Goal: Information Seeking & Learning: Learn about a topic

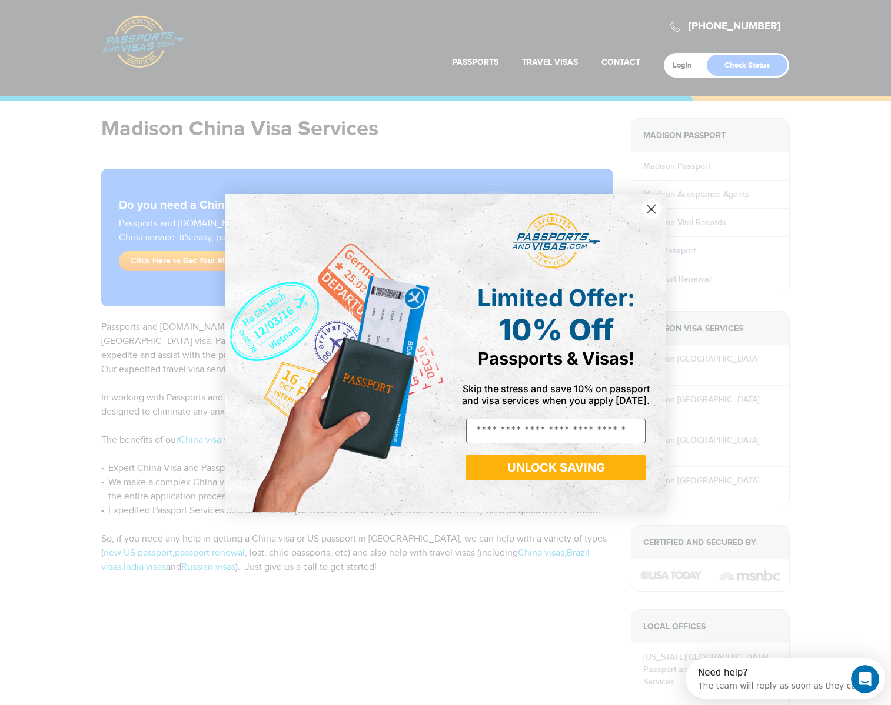
drag, startPoint x: 652, startPoint y: 209, endPoint x: 606, endPoint y: 210, distance: 45.9
click at [651, 209] on icon "Close dialog" at bounding box center [651, 209] width 8 height 8
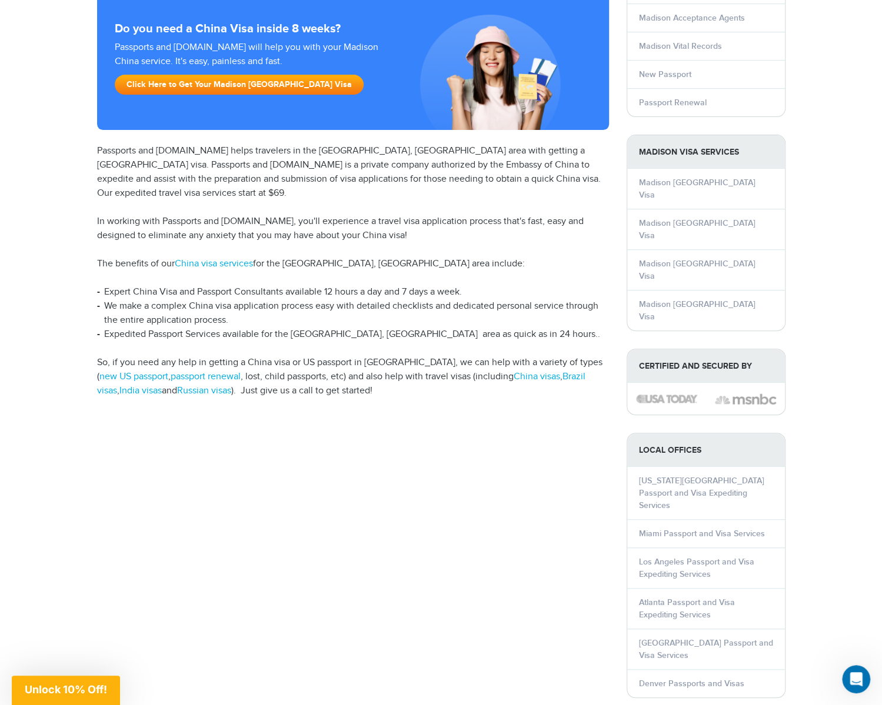
scroll to position [59, 0]
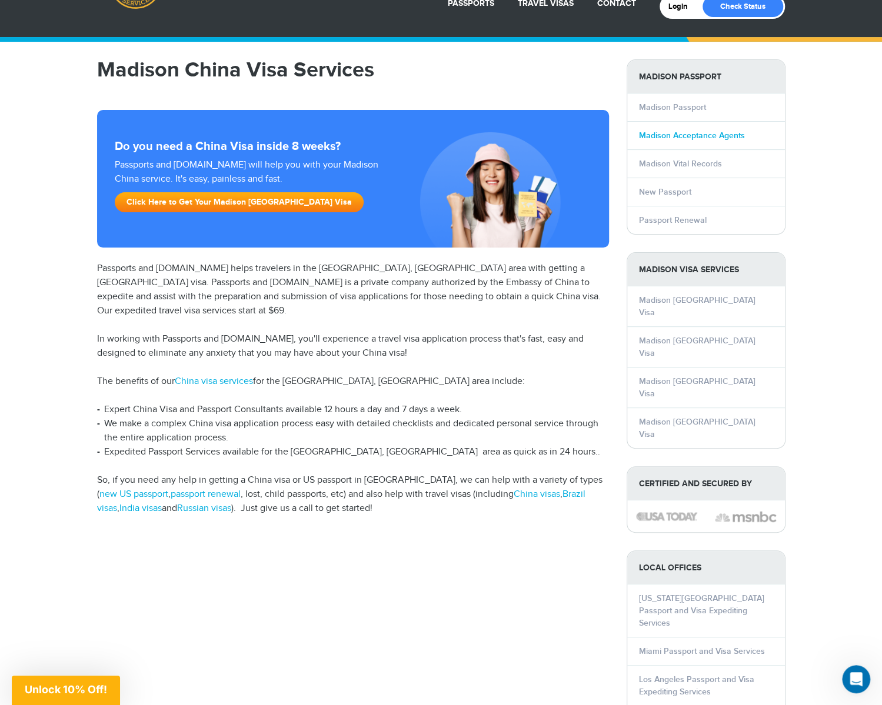
click at [682, 134] on link "Madison Acceptance Agents" at bounding box center [692, 136] width 106 height 10
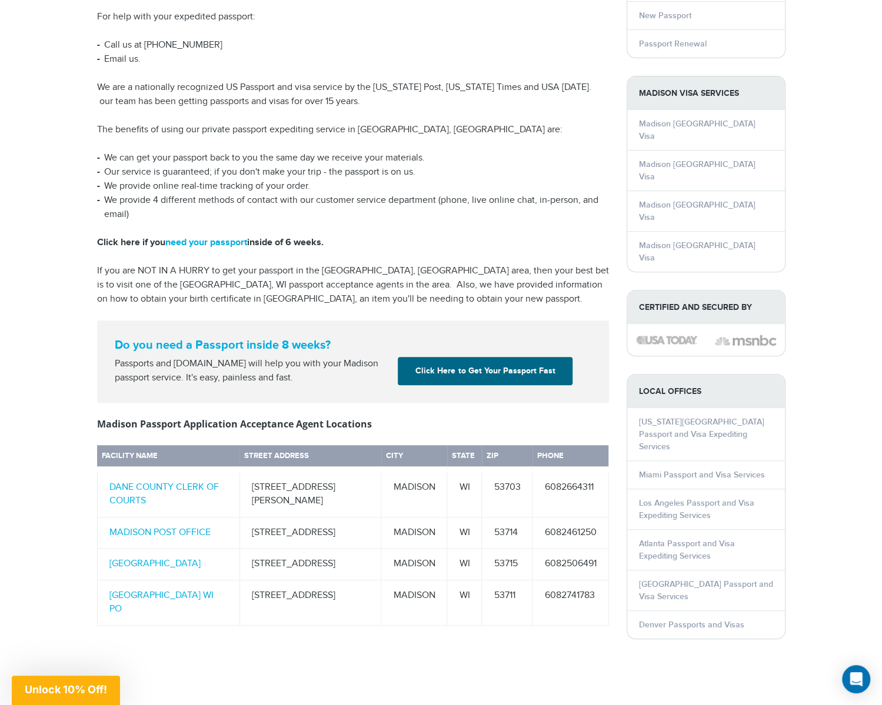
scroll to position [177, 0]
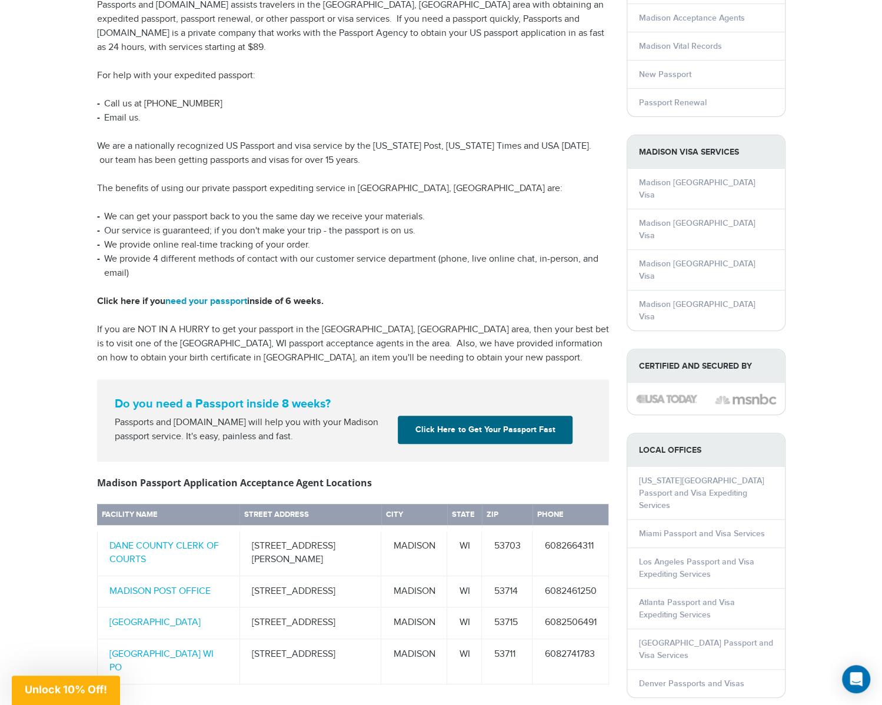
click at [227, 296] on link "need your passport" at bounding box center [206, 301] width 82 height 11
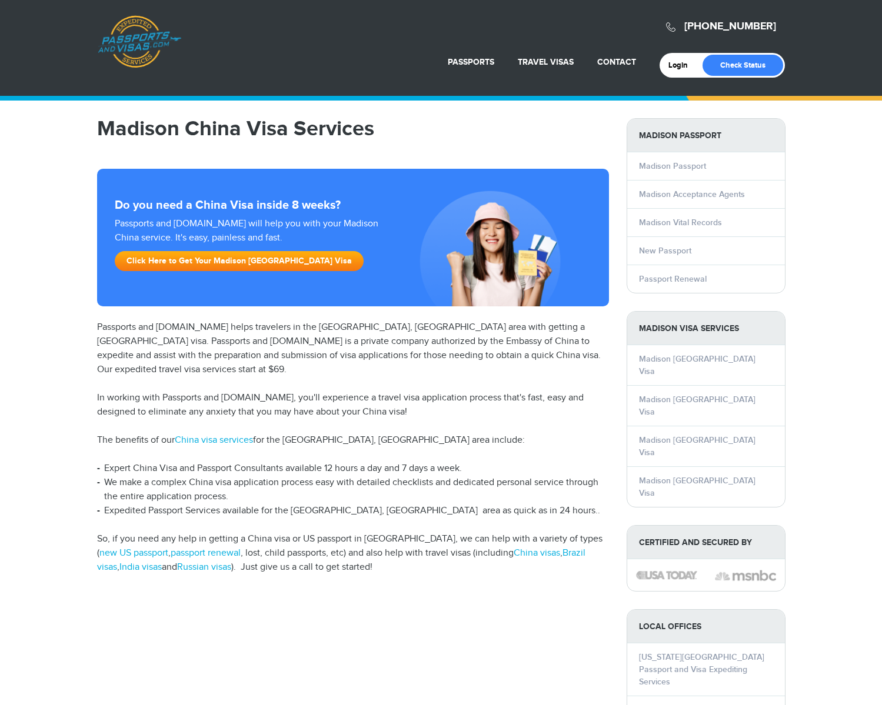
scroll to position [59, 0]
